Goal: Transaction & Acquisition: Purchase product/service

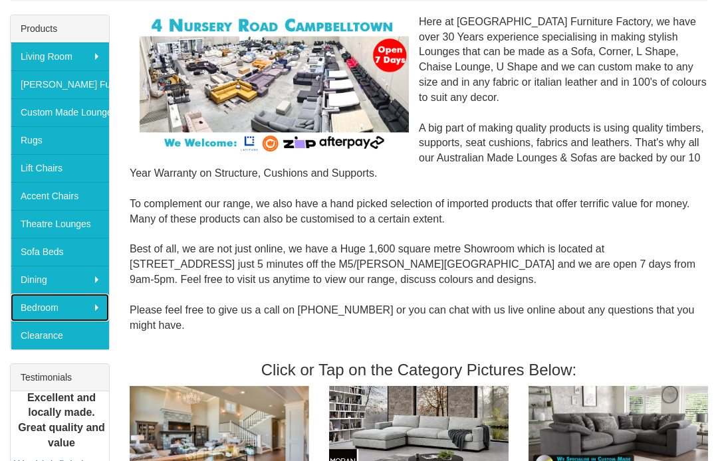
scroll to position [213, 0]
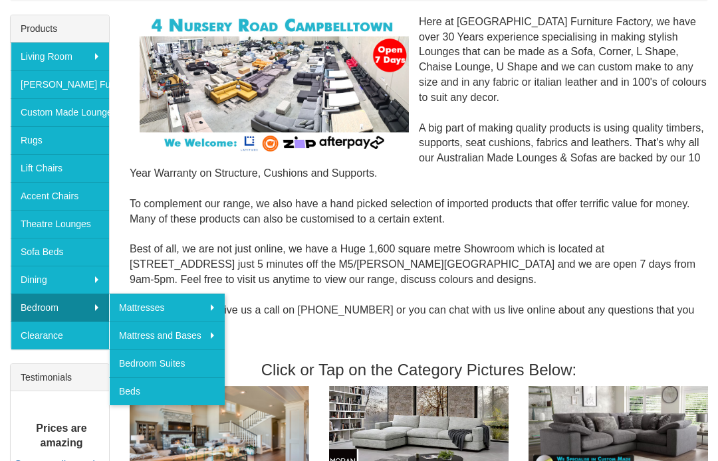
click at [84, 249] on link "Sofa Beds" at bounding box center [60, 252] width 98 height 28
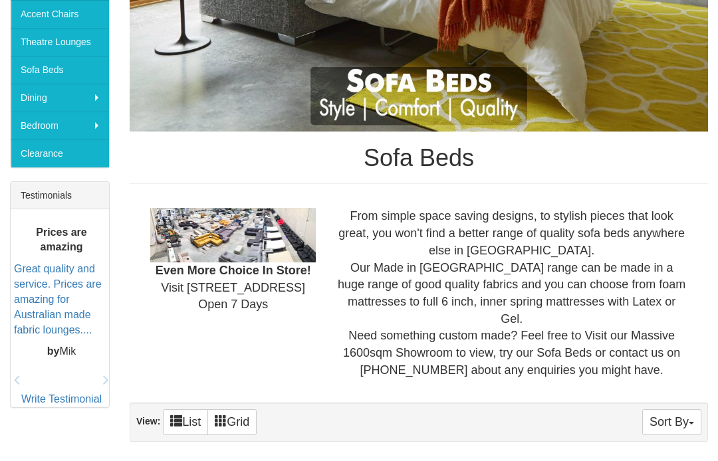
scroll to position [245, 0]
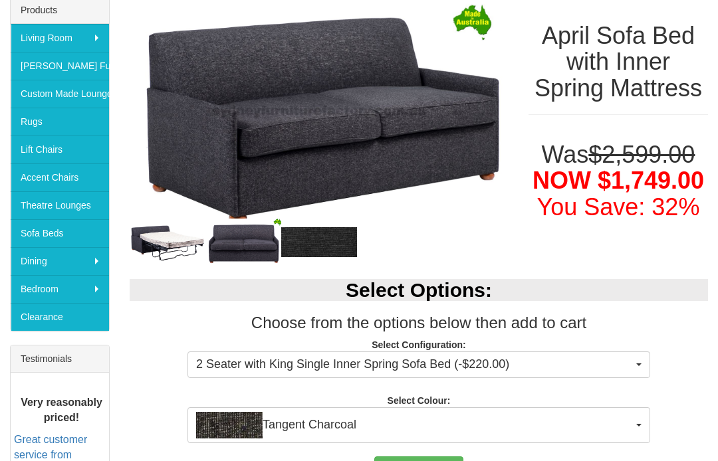
scroll to position [232, 0]
click at [175, 235] on img at bounding box center [168, 242] width 76 height 39
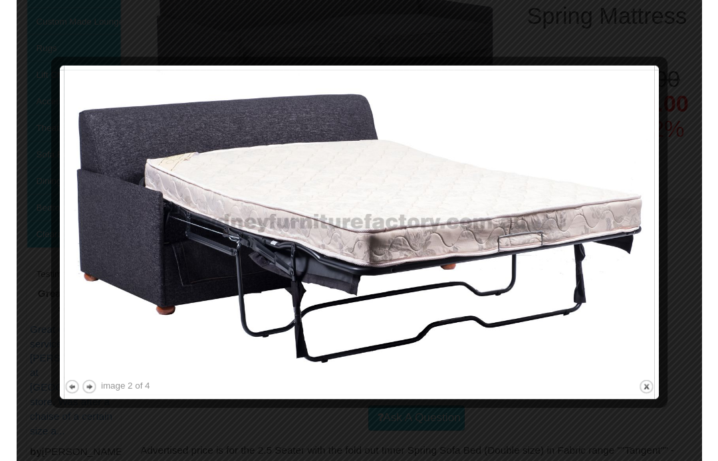
scroll to position [323, 0]
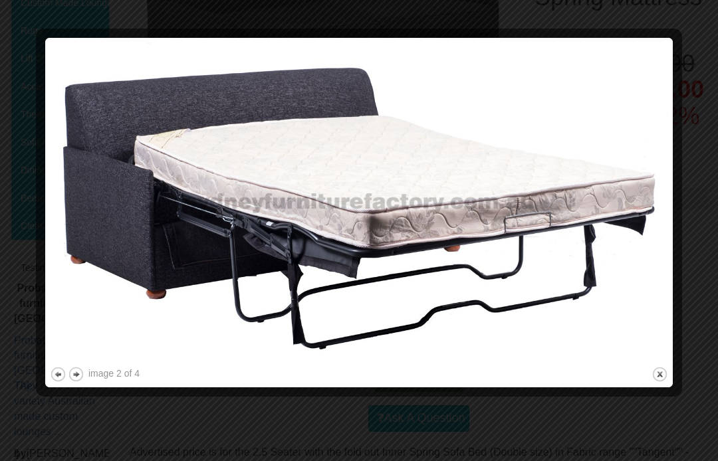
click at [80, 370] on button "next" at bounding box center [76, 374] width 17 height 17
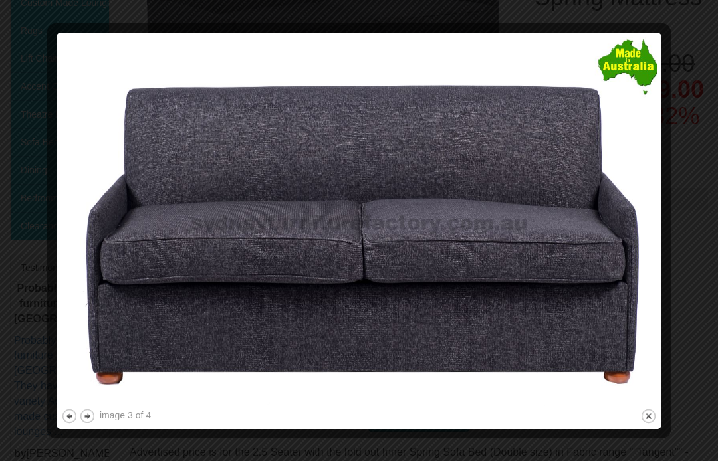
click at [92, 414] on button "next" at bounding box center [87, 416] width 17 height 17
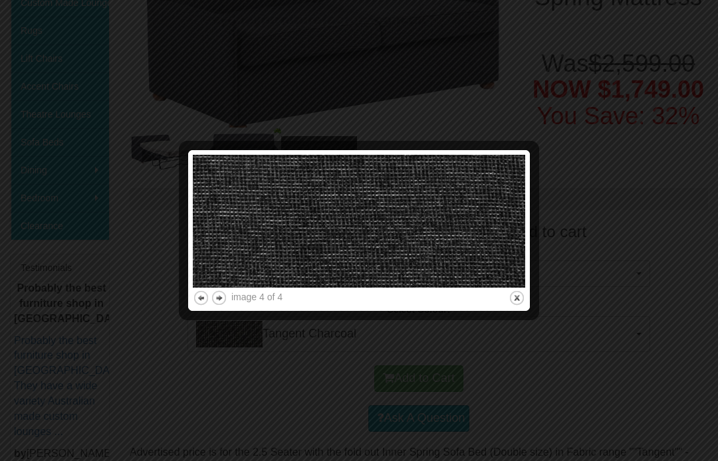
click at [653, 194] on div at bounding box center [359, 230] width 718 height 461
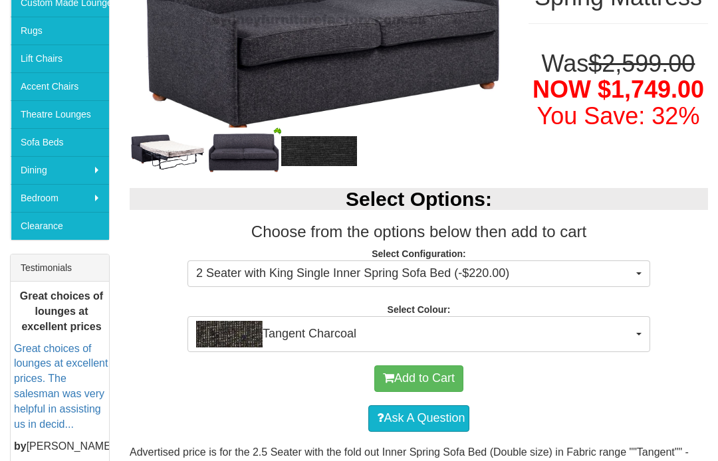
click at [619, 269] on span "2 Seater with King Single Inner Spring Sofa Bed (-$220.00)" at bounding box center [414, 273] width 437 height 17
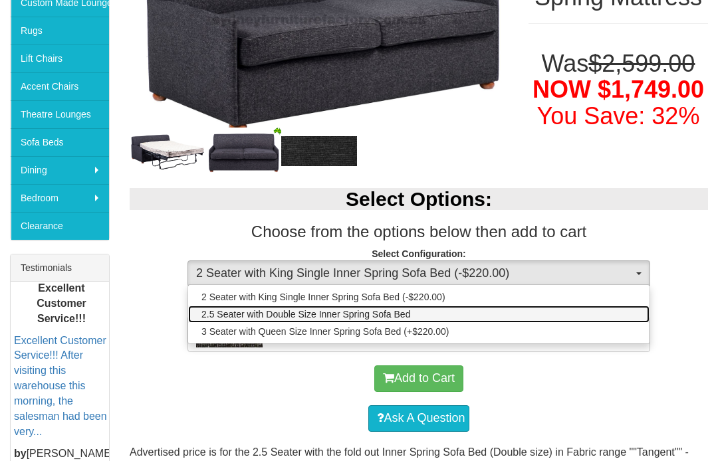
click at [398, 311] on span "2.5 Seater with Double Size Inner Spring Sofa Bed" at bounding box center [305, 314] width 209 height 13
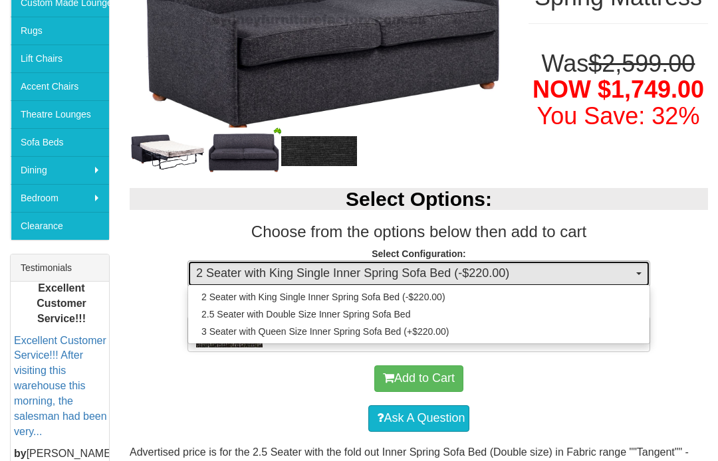
select select "438"
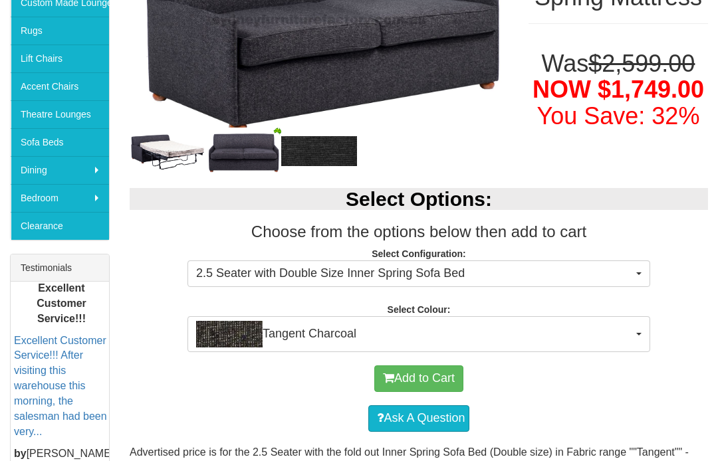
click at [618, 328] on span "Tangent Charcoal" at bounding box center [414, 334] width 437 height 27
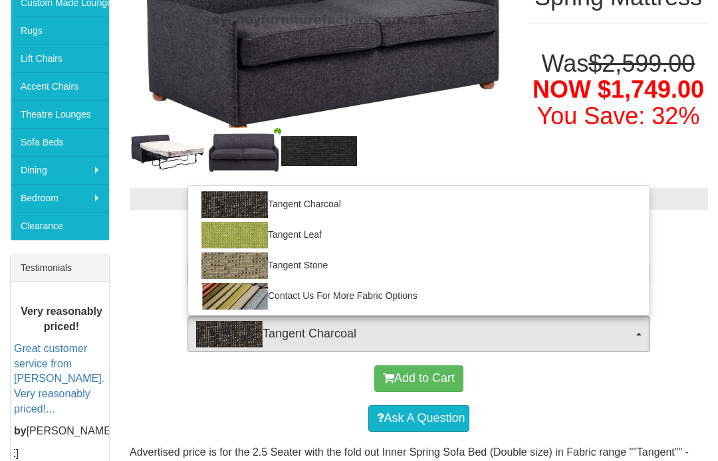
click at [670, 366] on div at bounding box center [359, 230] width 718 height 461
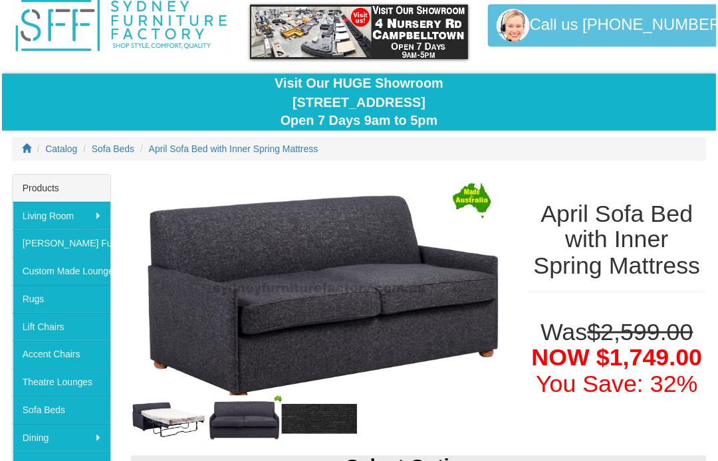
scroll to position [0, 0]
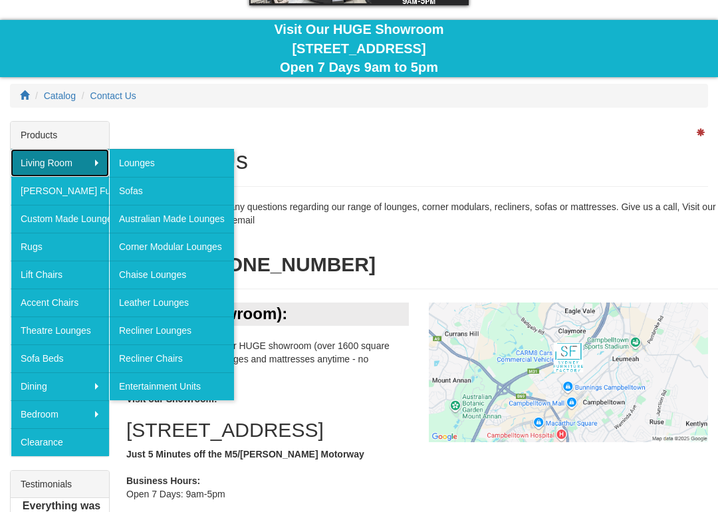
scroll to position [108, 0]
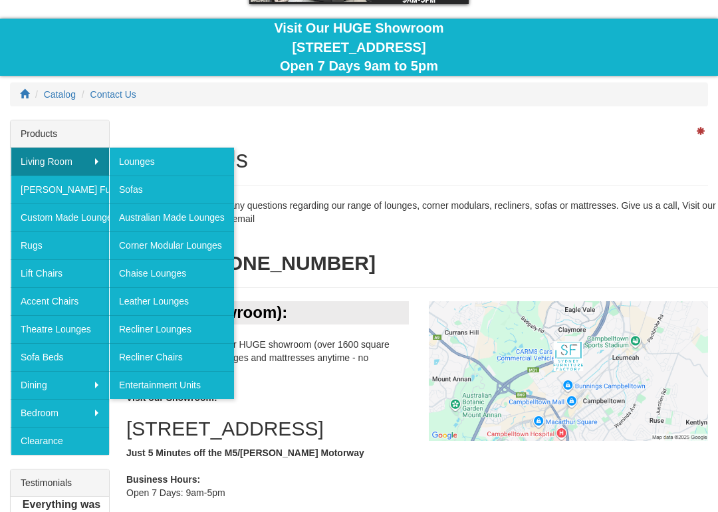
click at [199, 189] on link "Sofas" at bounding box center [171, 189] width 125 height 28
